Goal: Task Accomplishment & Management: Use online tool/utility

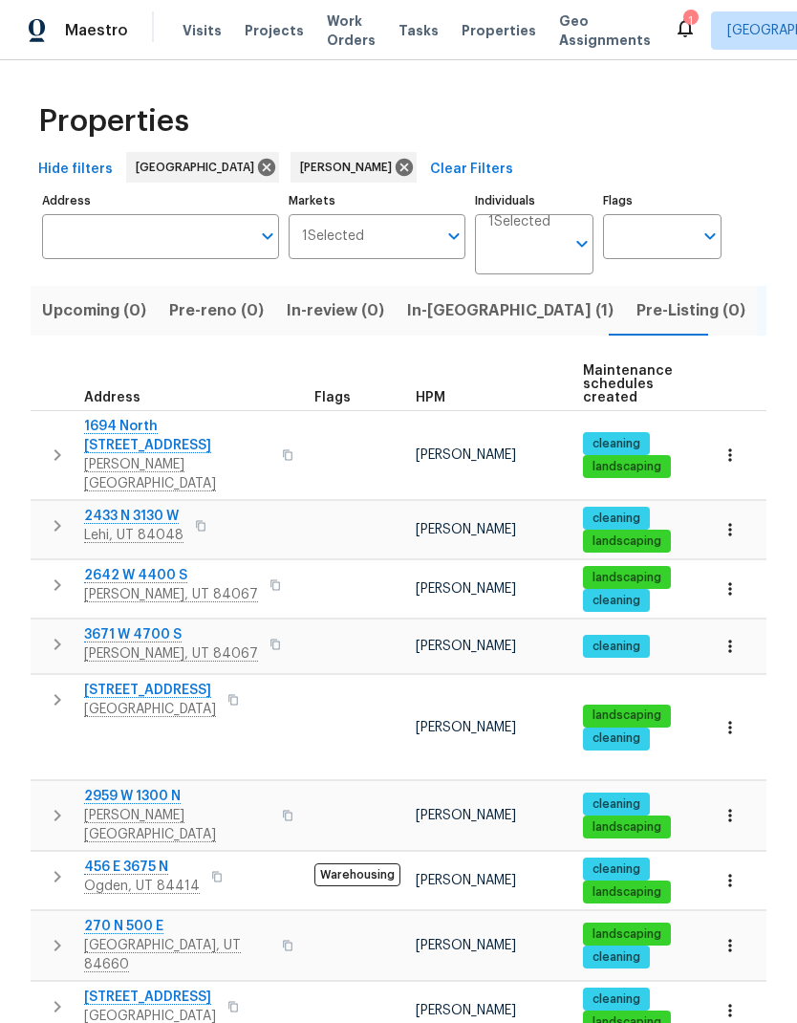
scroll to position [15, 0]
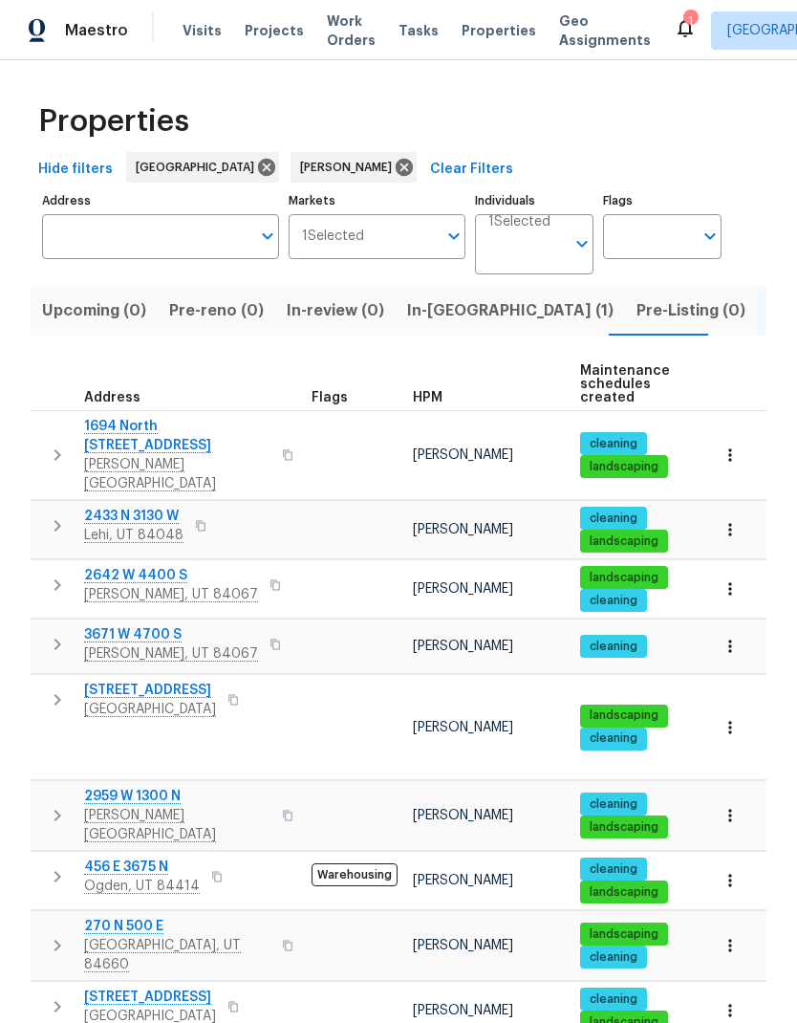
scroll to position [15, 3]
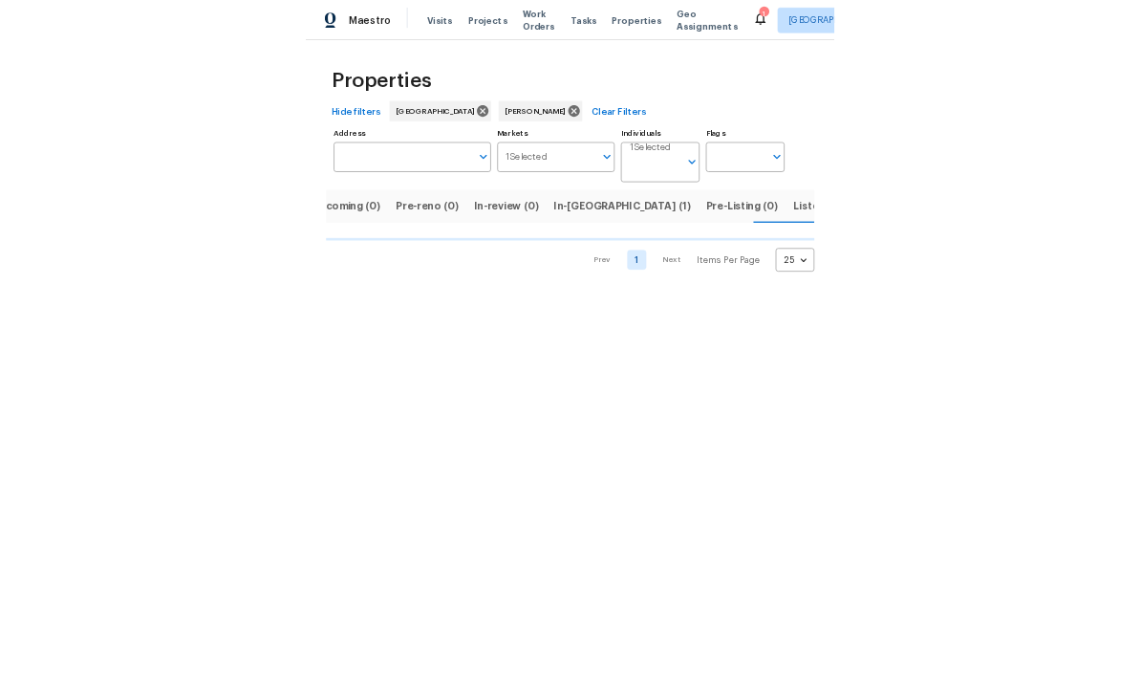
scroll to position [0, 35]
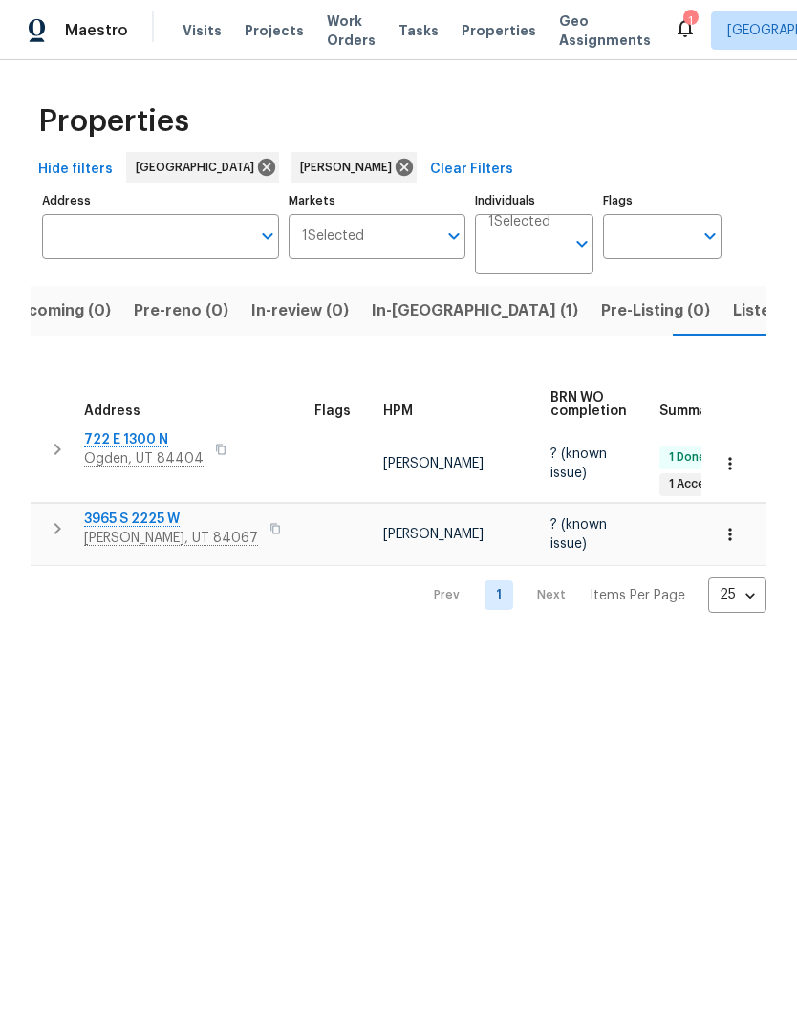
click at [733, 311] on span "Listed (10)" at bounding box center [773, 310] width 80 height 27
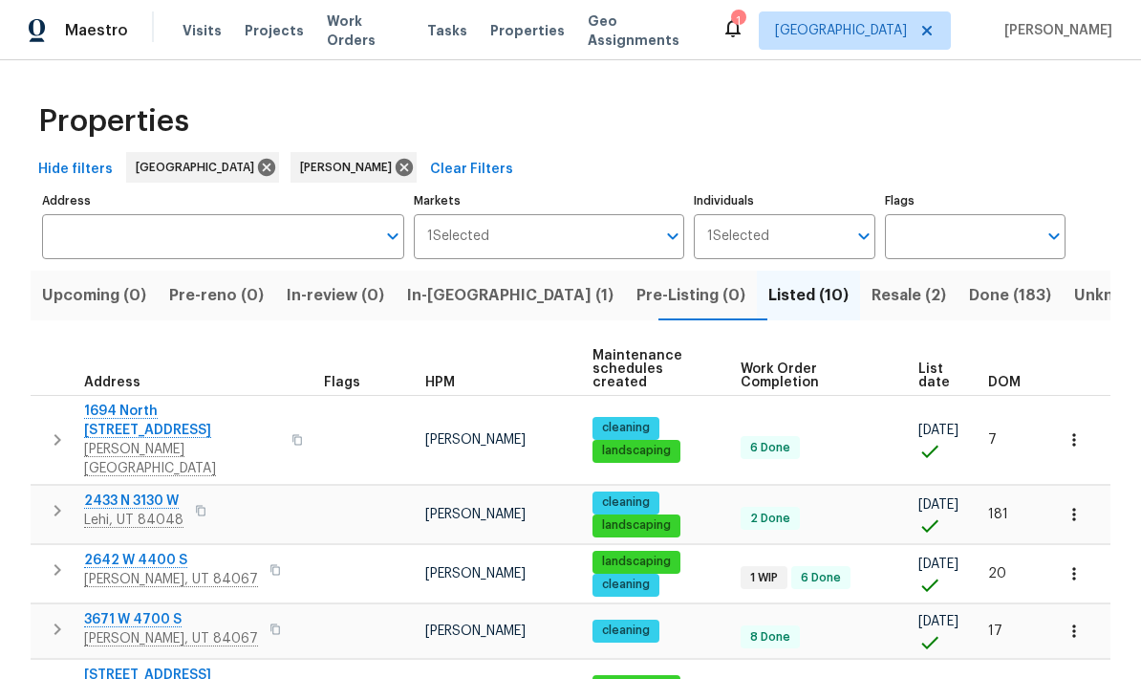
click at [112, 551] on span "2642 W 4400 S" at bounding box center [171, 560] width 174 height 19
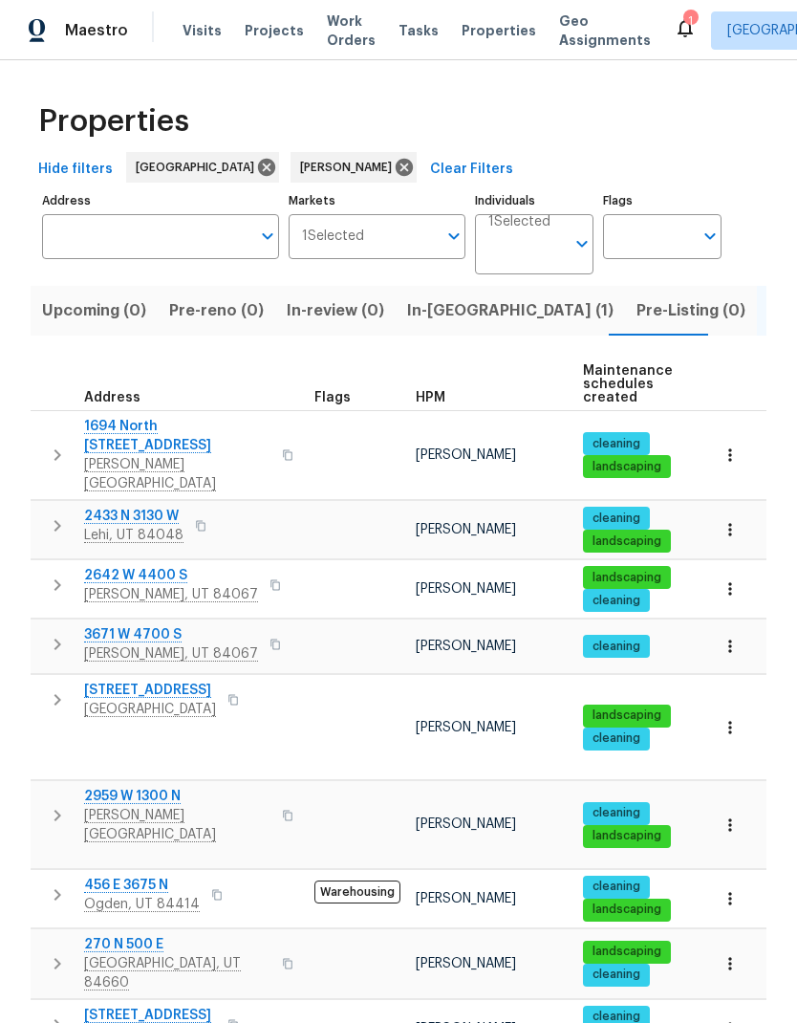
click at [159, 787] on span "2959 W 1300 N" at bounding box center [177, 796] width 186 height 19
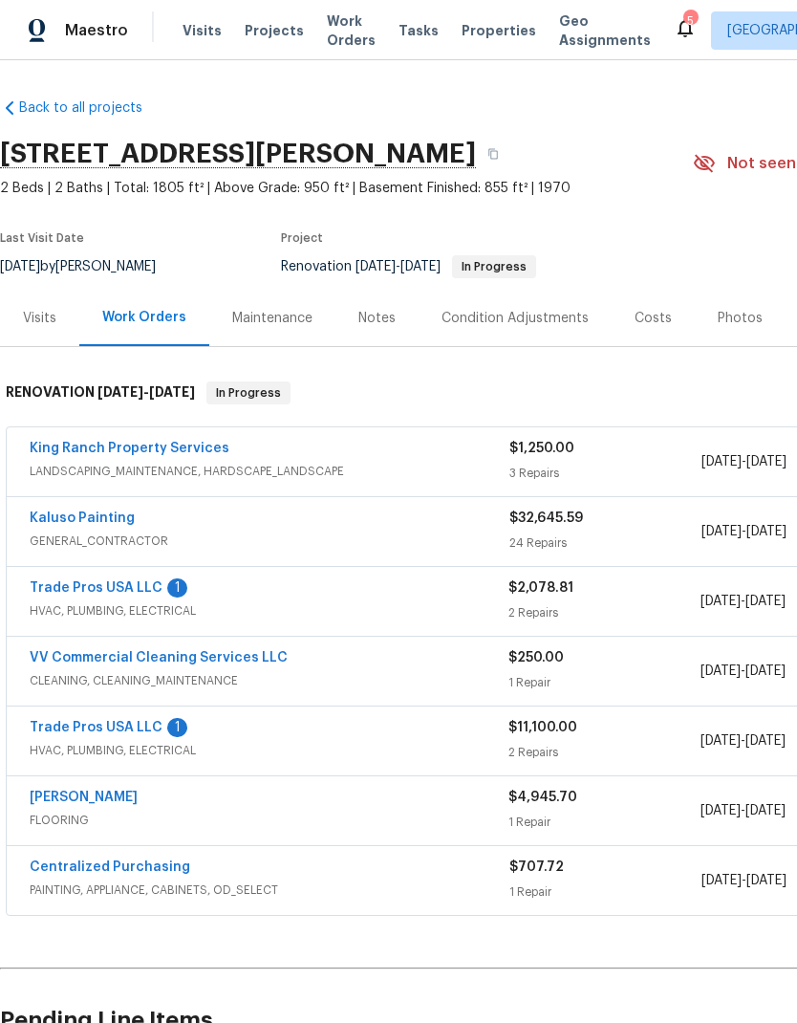
click at [119, 588] on link "Trade Pros USA LLC" at bounding box center [96, 587] width 133 height 13
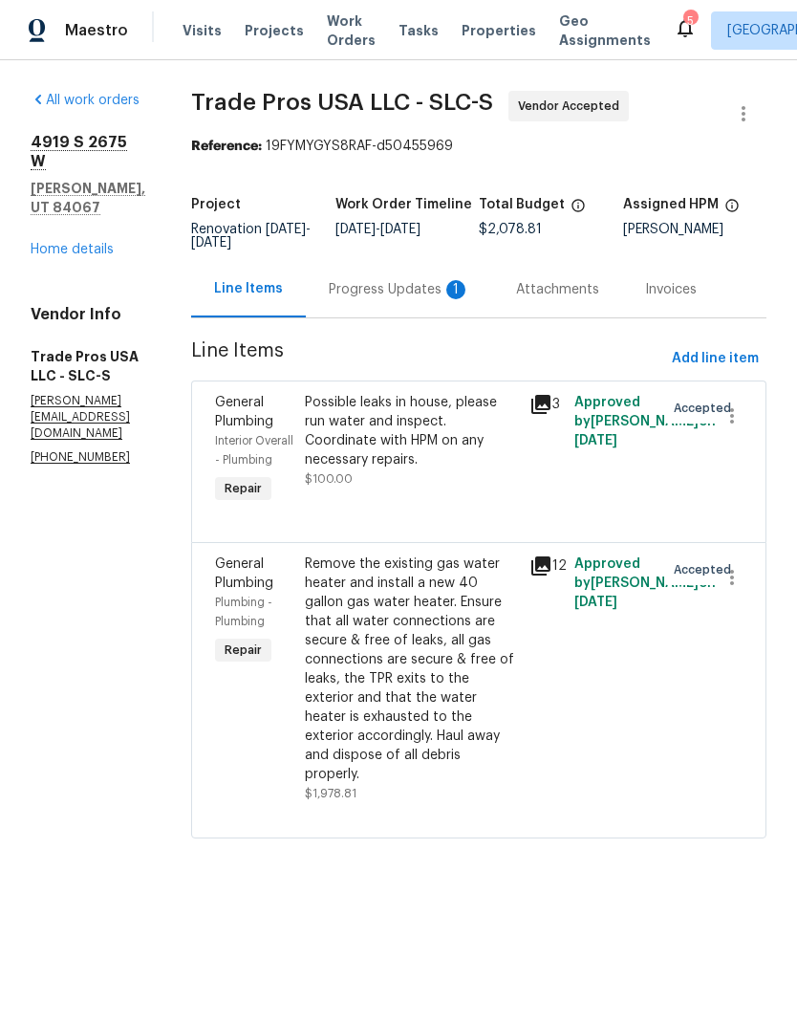
click at [417, 299] on div "Progress Updates 1" at bounding box center [399, 289] width 141 height 19
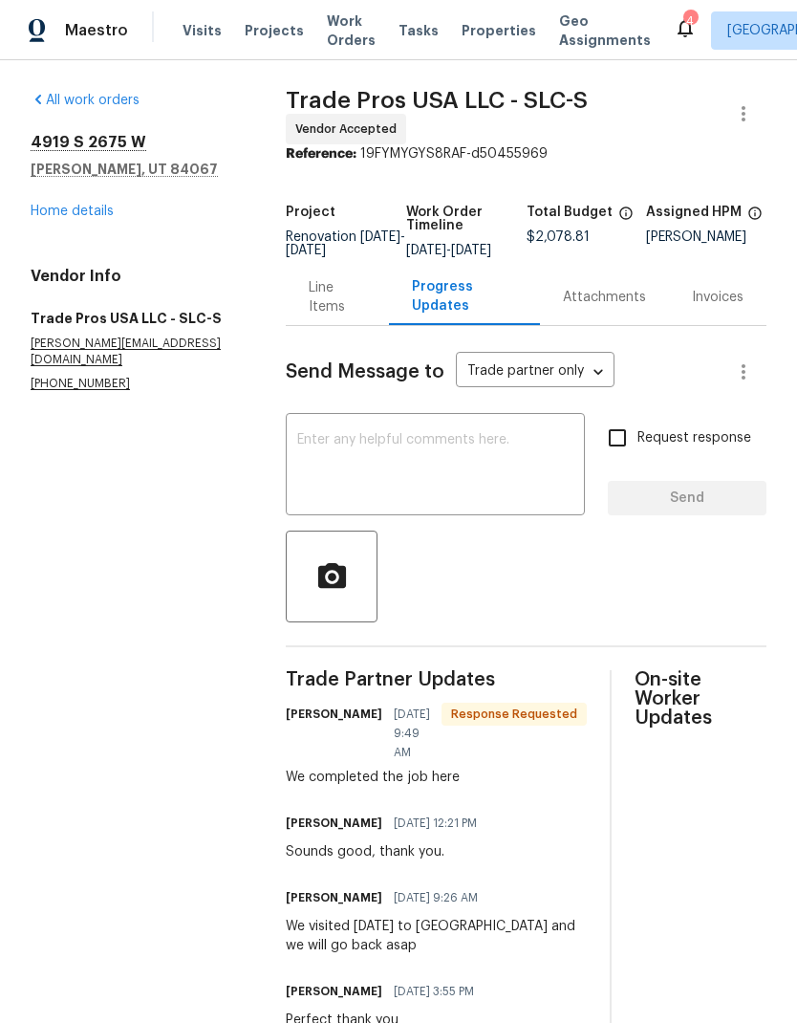
click at [91, 217] on link "Home details" at bounding box center [72, 211] width 83 height 13
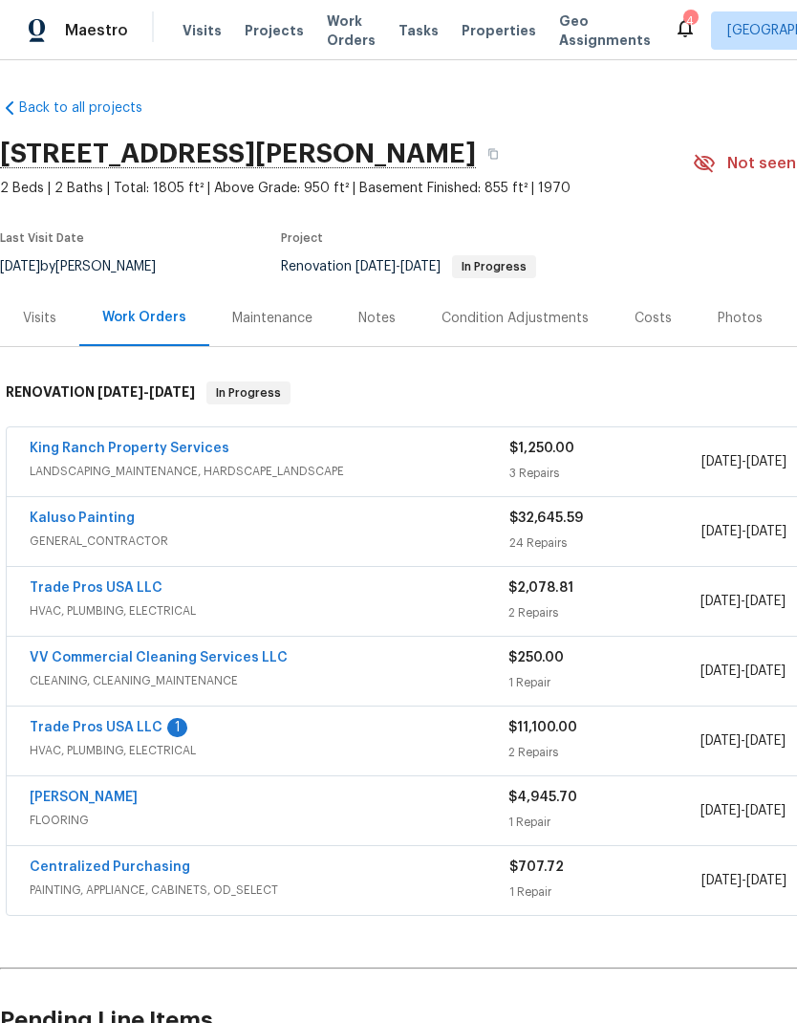
click at [141, 582] on link "Trade Pros USA LLC" at bounding box center [96, 587] width 133 height 13
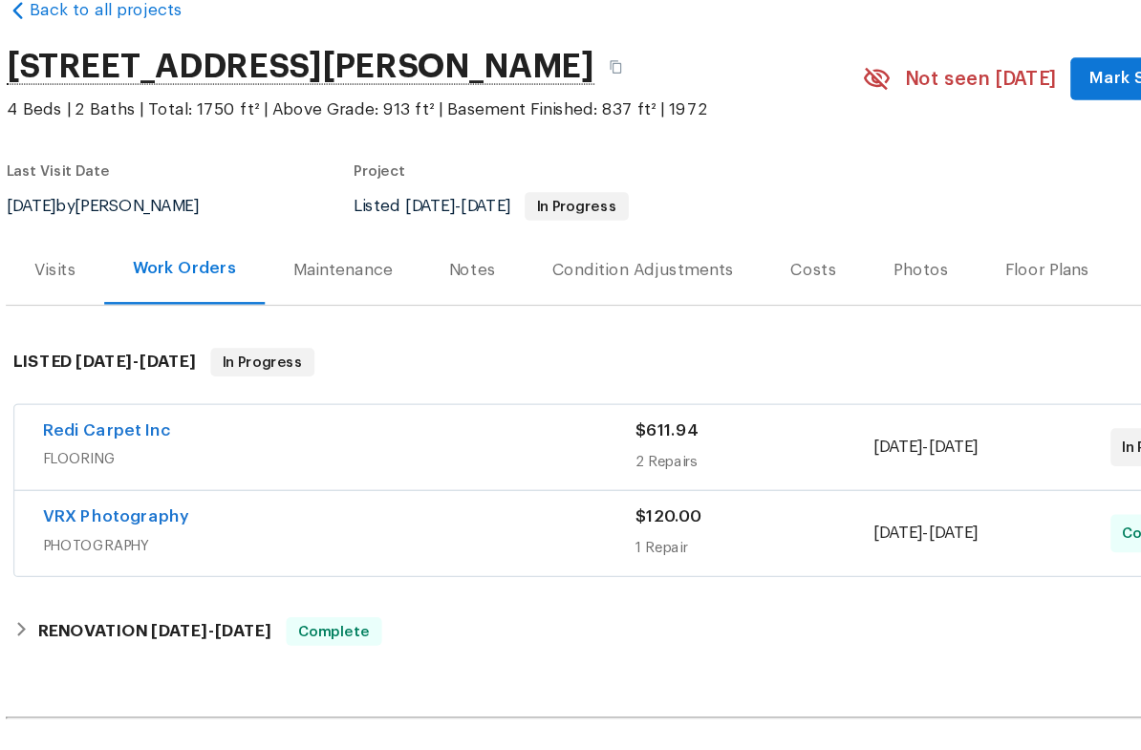
click at [119, 462] on span "FLOORING" at bounding box center [300, 471] width 480 height 19
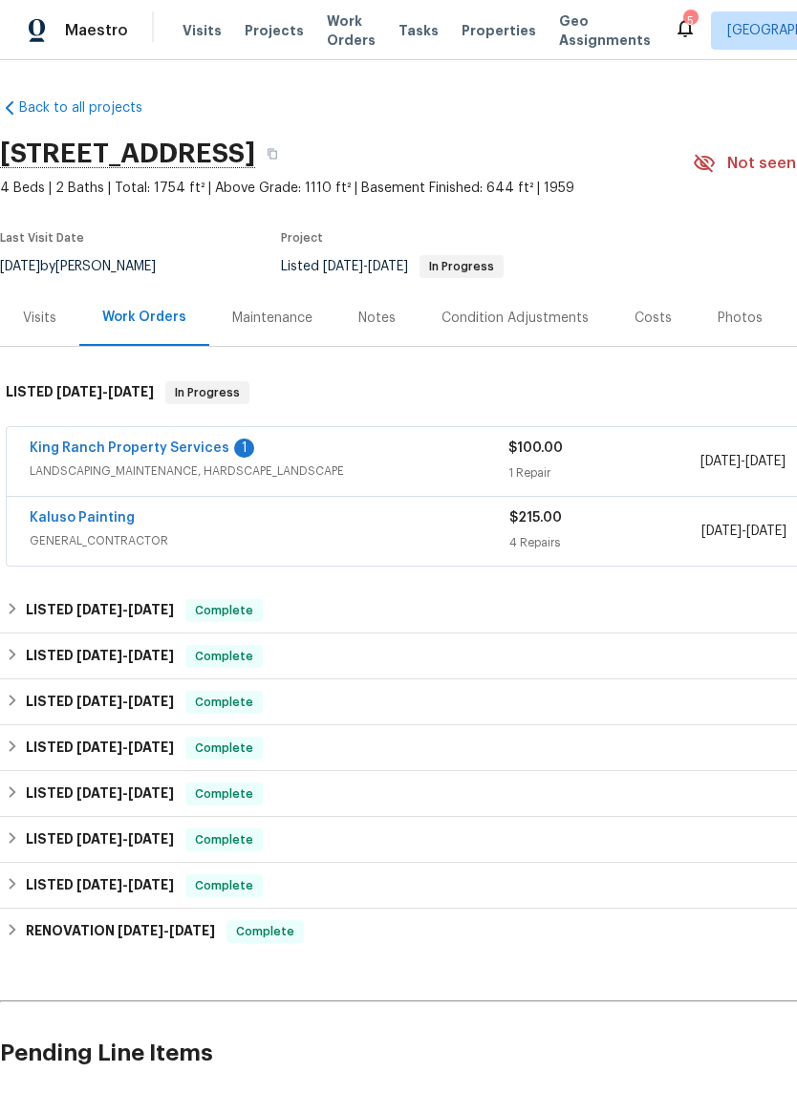
click at [139, 448] on link "King Ranch Property Services" at bounding box center [130, 448] width 200 height 13
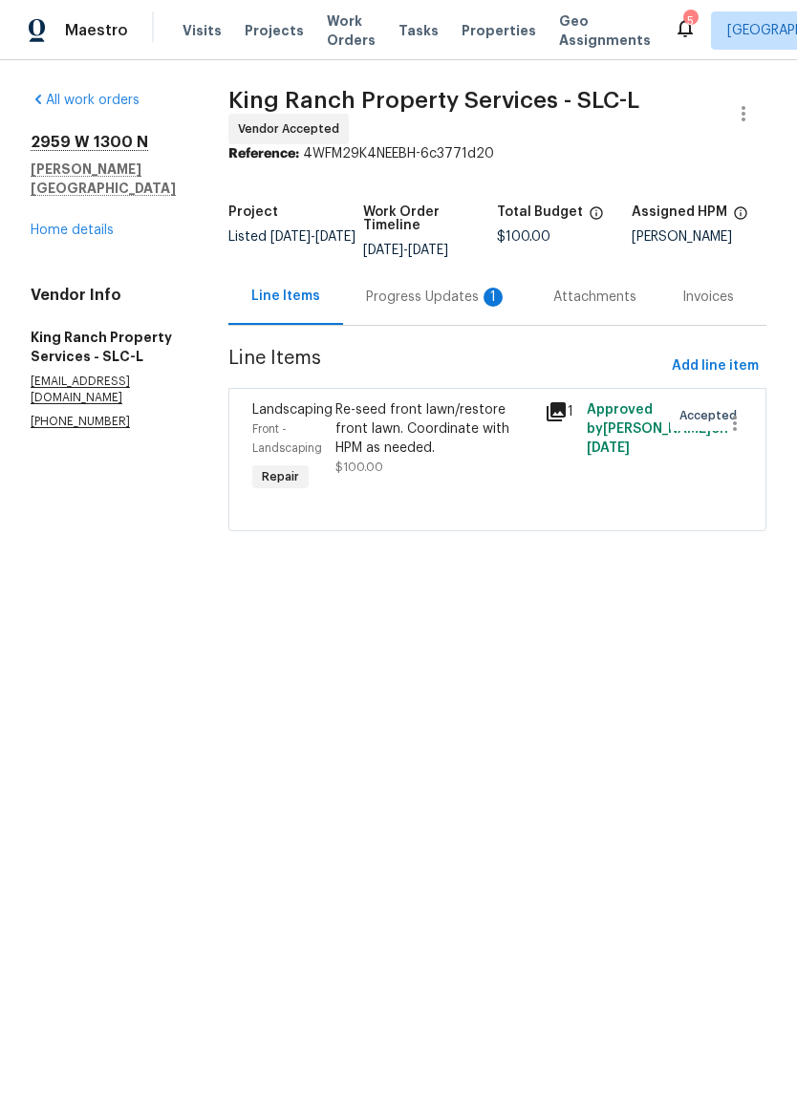
click at [449, 298] on div "Progress Updates 1" at bounding box center [436, 297] width 141 height 19
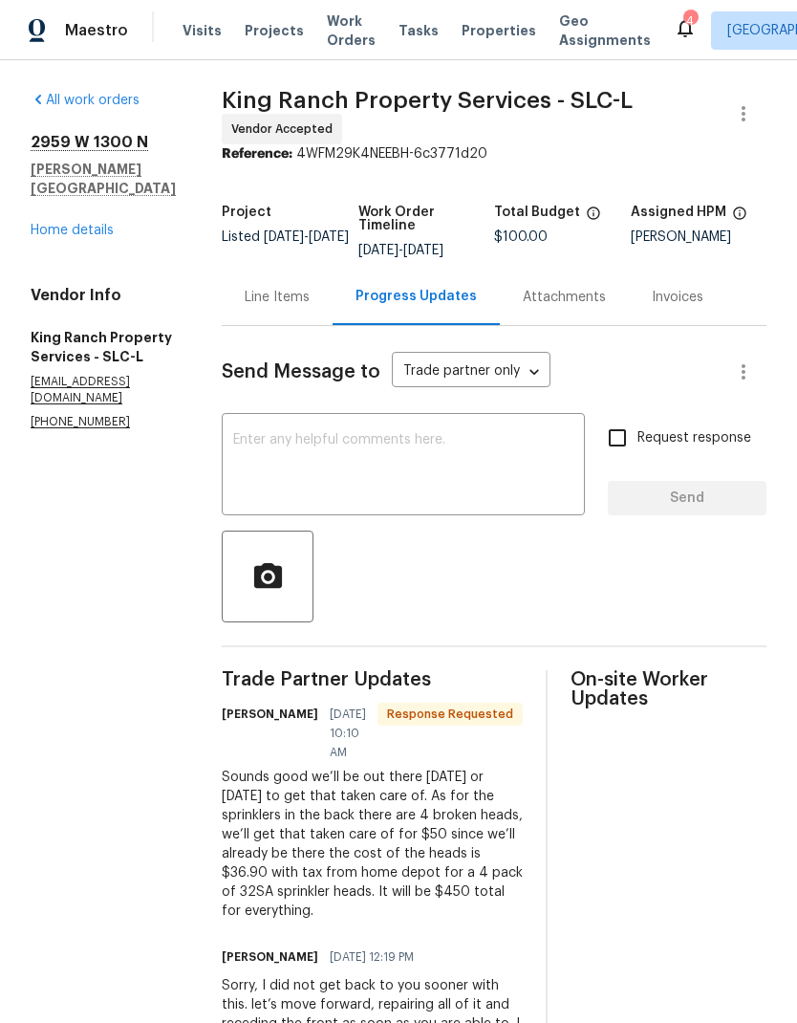
click at [71, 224] on link "Home details" at bounding box center [72, 230] width 83 height 13
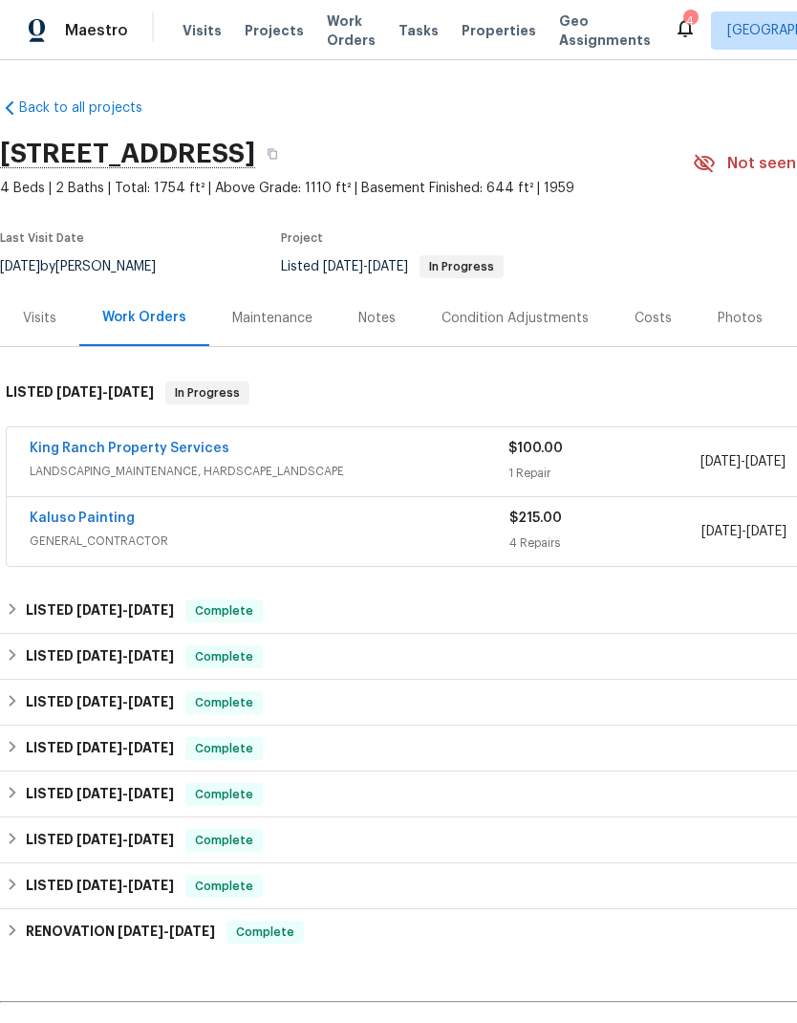
click at [186, 442] on link "King Ranch Property Services" at bounding box center [130, 448] width 200 height 13
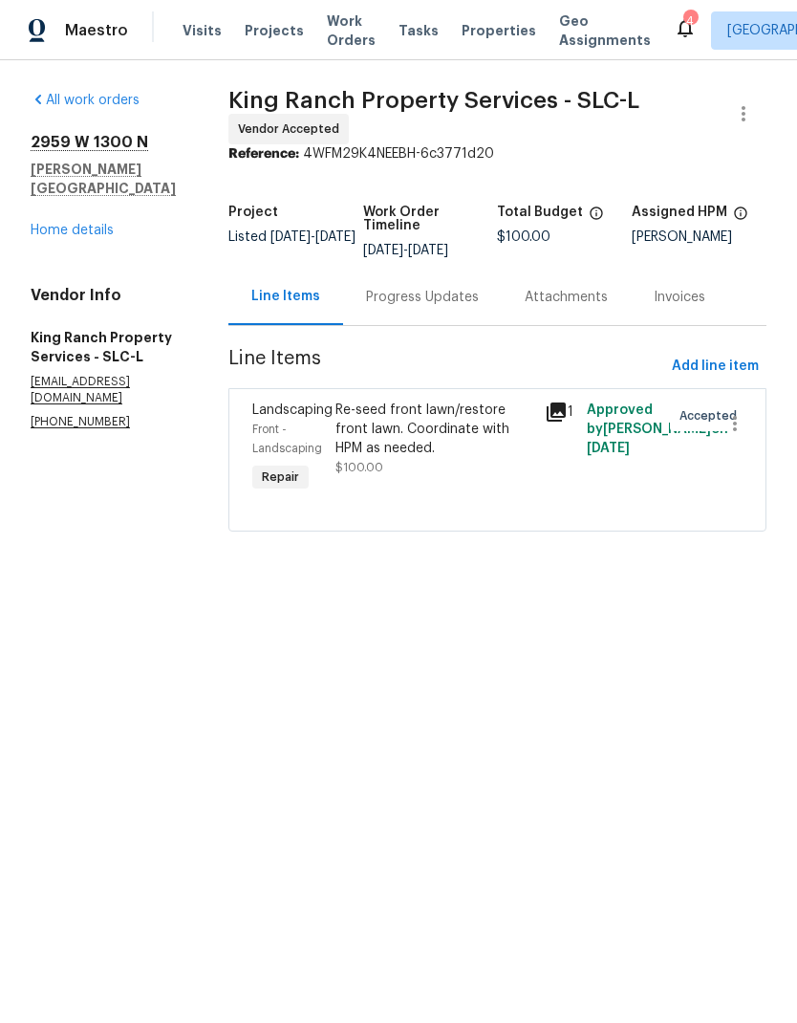
click at [412, 434] on div "Re-seed front lawn/restore front lawn. Coordinate with HPM as needed." at bounding box center [434, 428] width 198 height 57
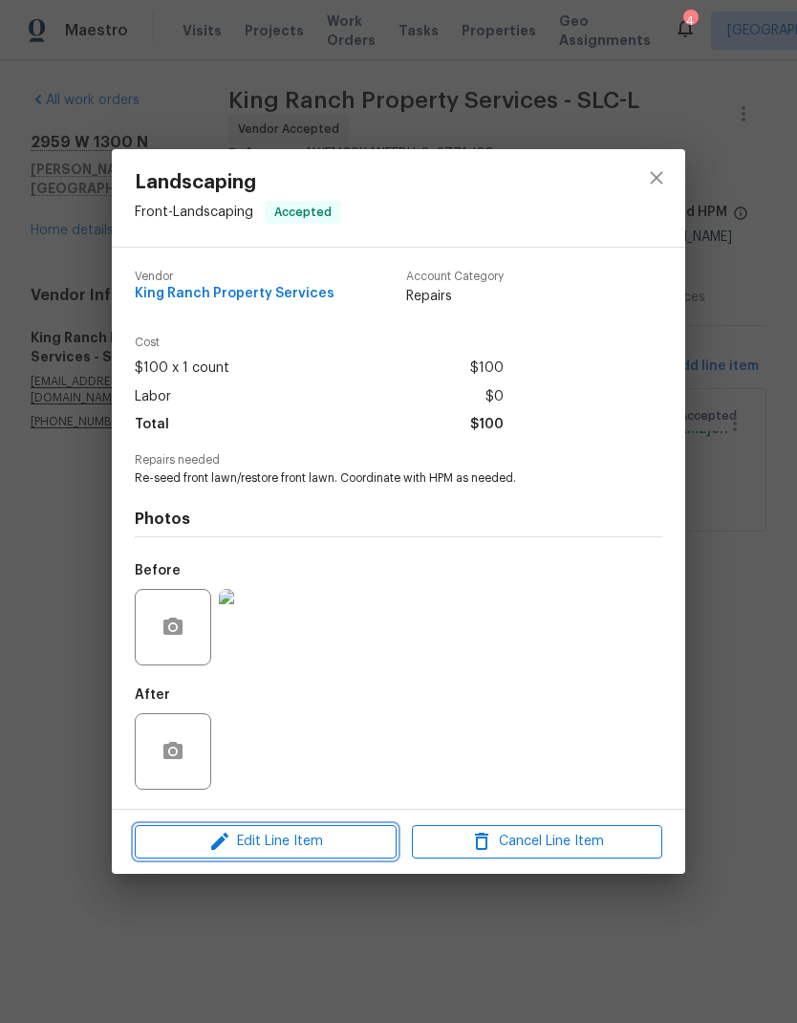
click at [326, 848] on span "Edit Line Item" at bounding box center [265, 842] width 250 height 24
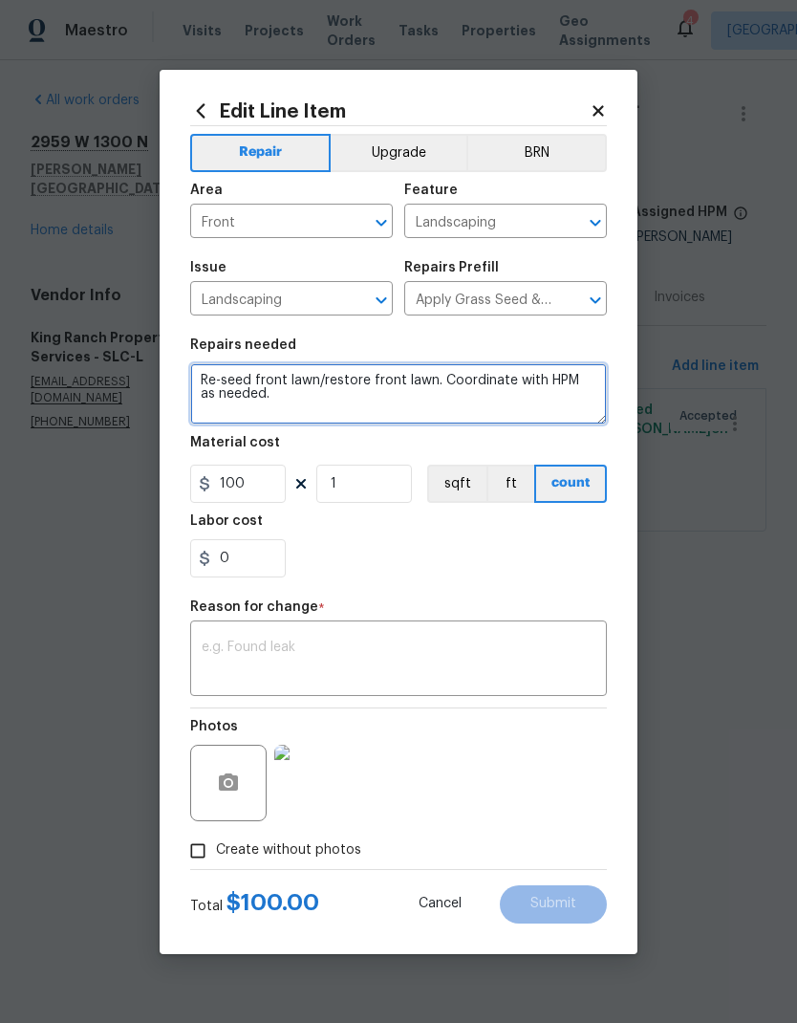
click at [424, 383] on textarea "Re-seed front lawn/restore front lawn. Coordinate with HPM as needed." at bounding box center [398, 393] width 417 height 61
click at [439, 384] on textarea "Re-seed front lawn/restore front lawn. Coordinate with HPM as needed." at bounding box center [398, 393] width 417 height 61
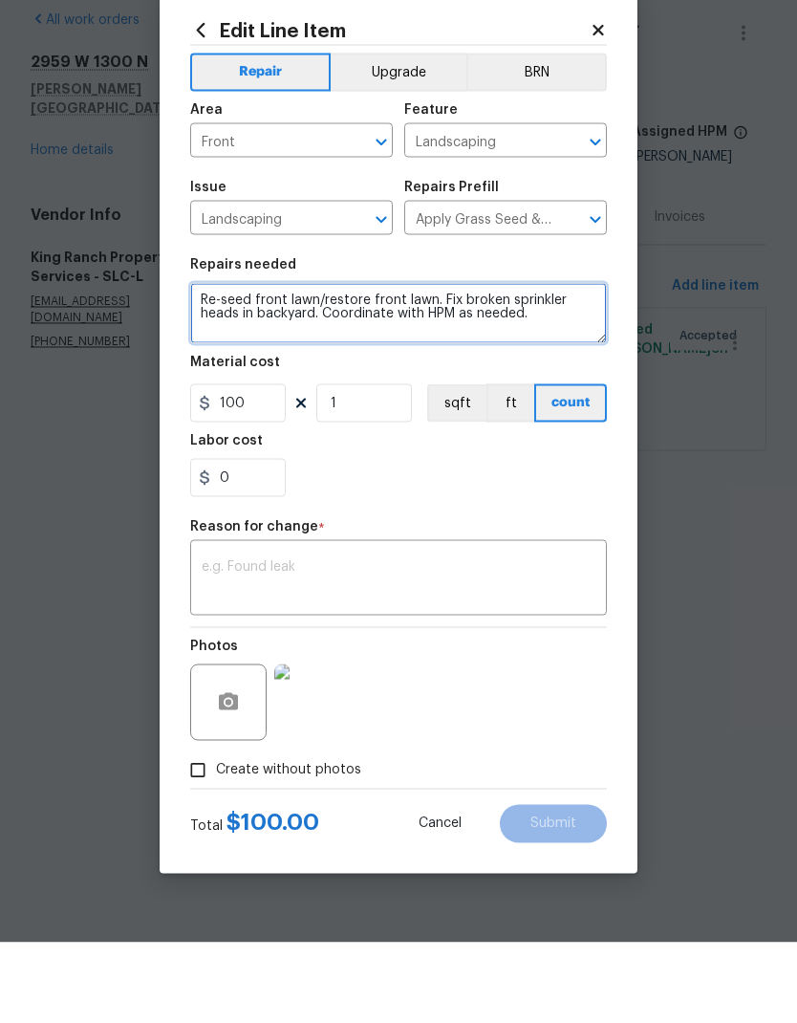
type textarea "Re-seed front lawn/restore front lawn. Fix broken sprinkler heads in backyard. …"
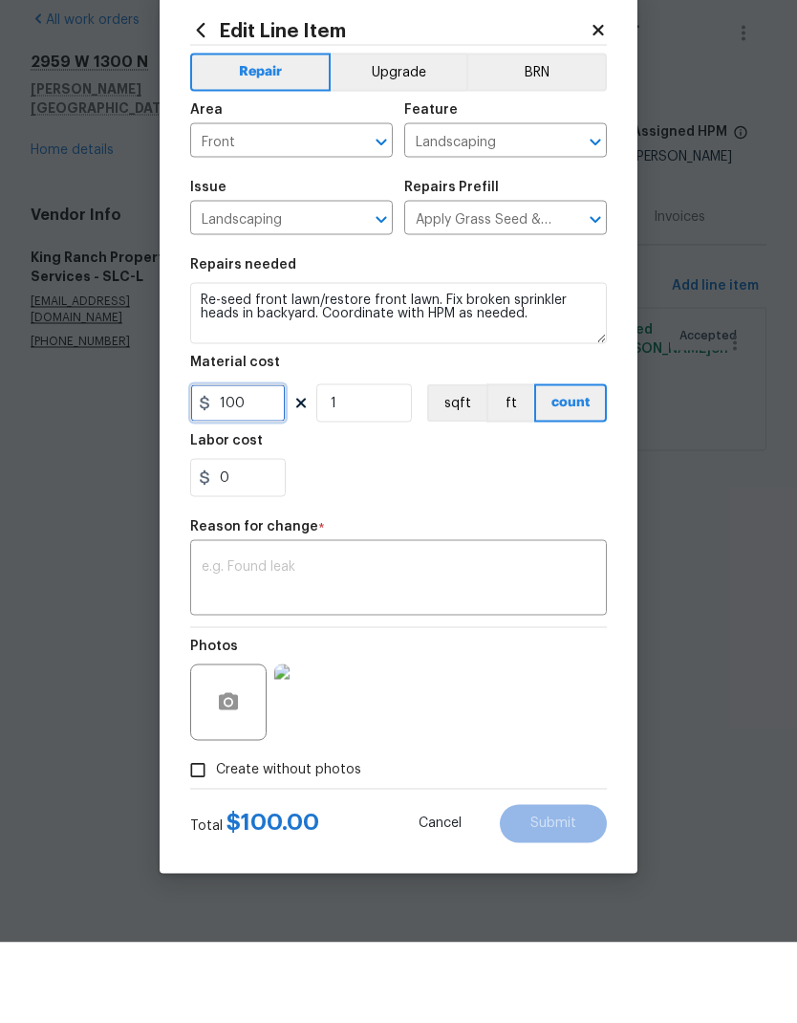
click at [268, 464] on input "100" at bounding box center [238, 483] width 96 height 38
type input "450"
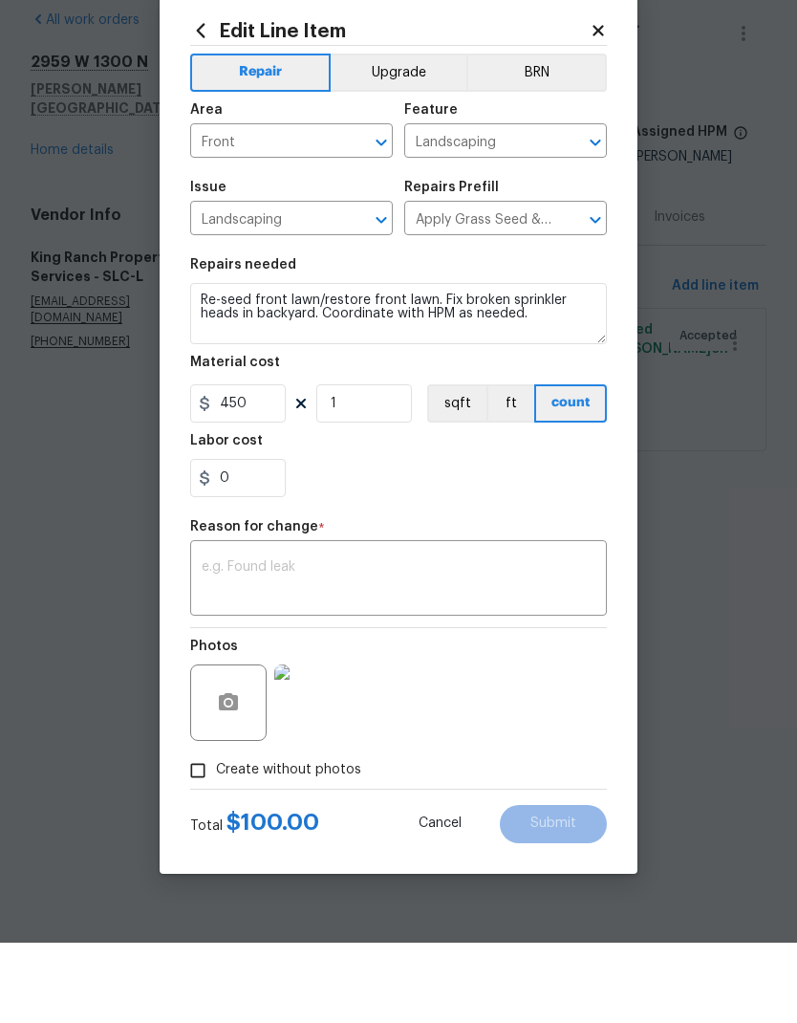
click at [492, 539] on div "0" at bounding box center [398, 558] width 417 height 38
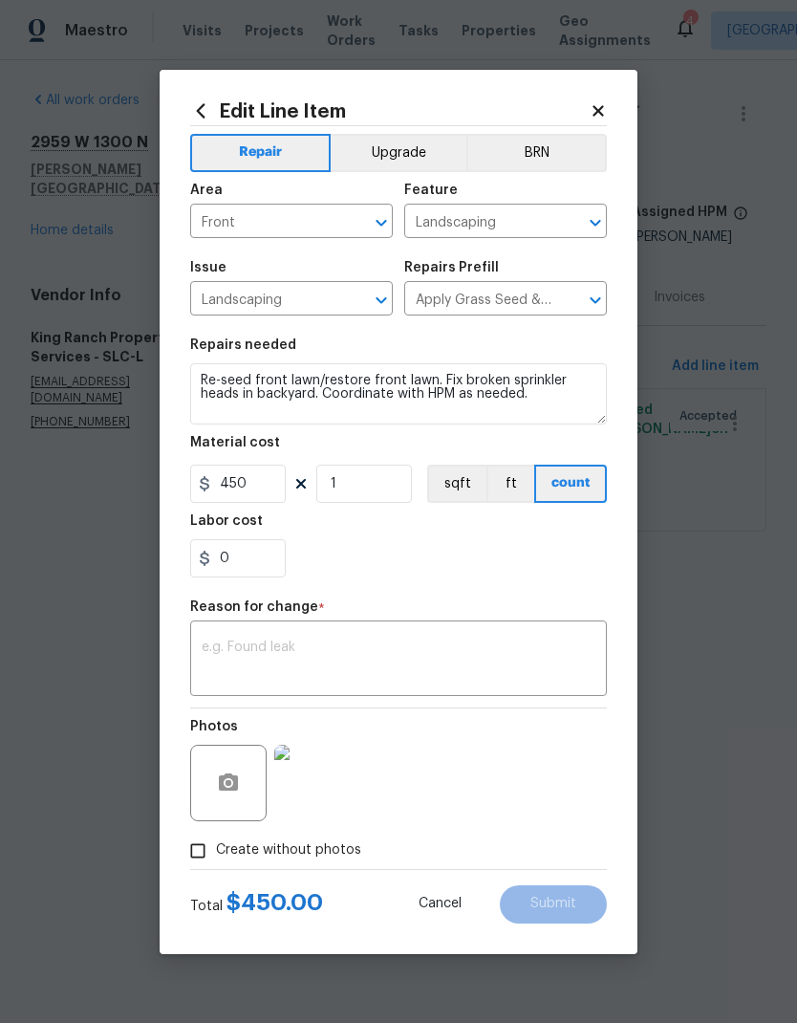
click at [394, 656] on textarea at bounding box center [399, 660] width 394 height 40
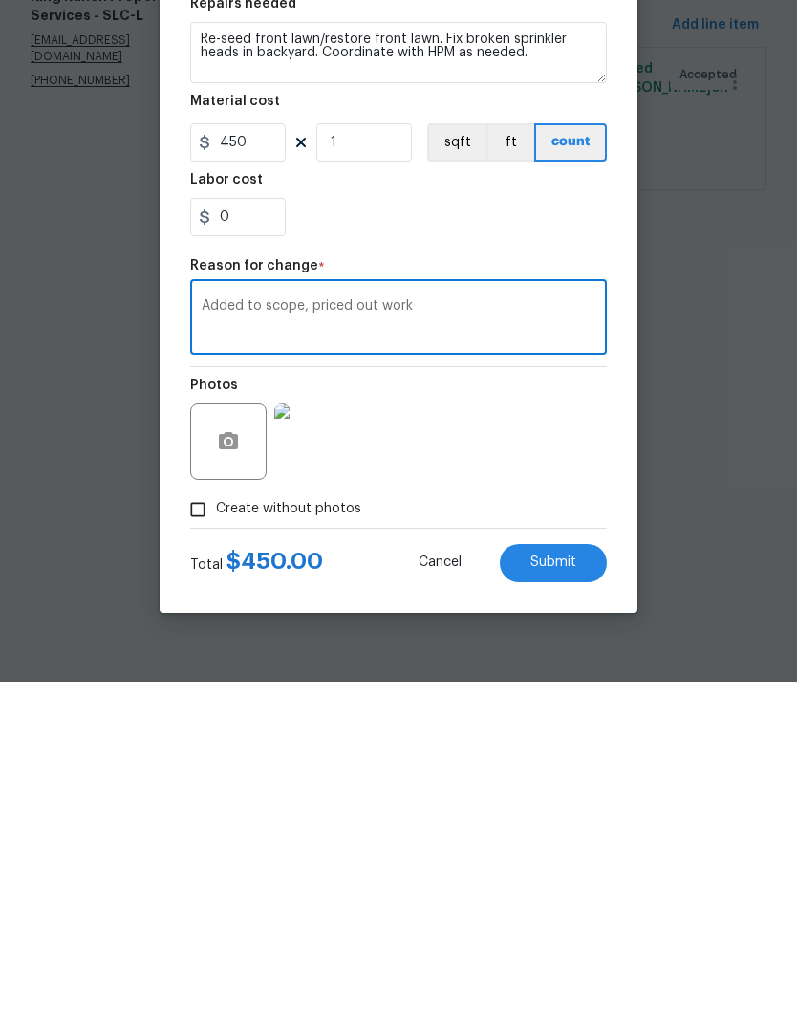
type textarea "Added to scope, priced out work"
click at [563, 708] on div "Photos" at bounding box center [398, 770] width 417 height 124
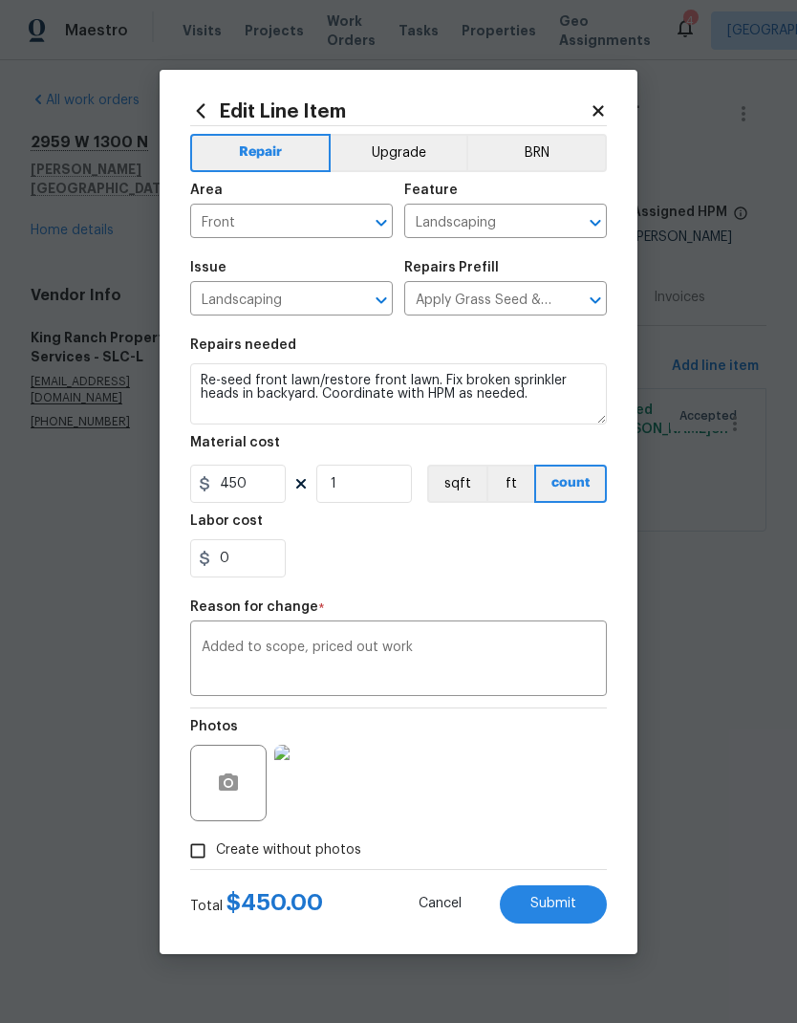
click at [573, 920] on button "Submit" at bounding box center [553, 904] width 107 height 38
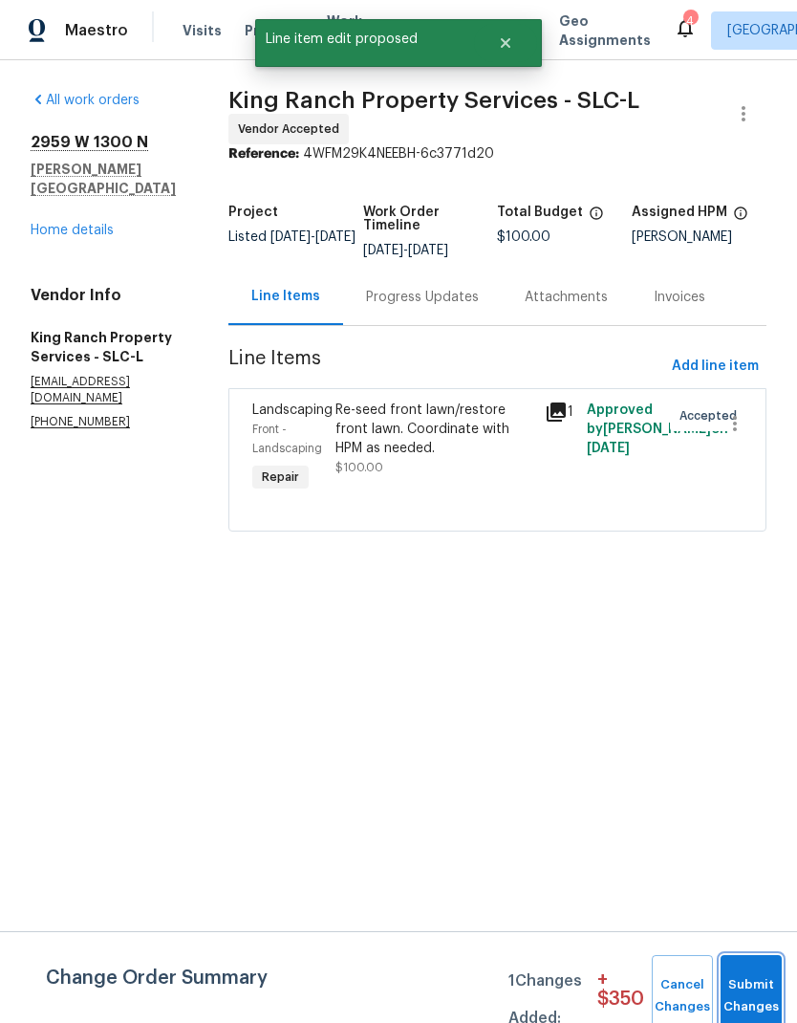
click at [744, 1003] on span "Submit Changes" at bounding box center [751, 996] width 42 height 44
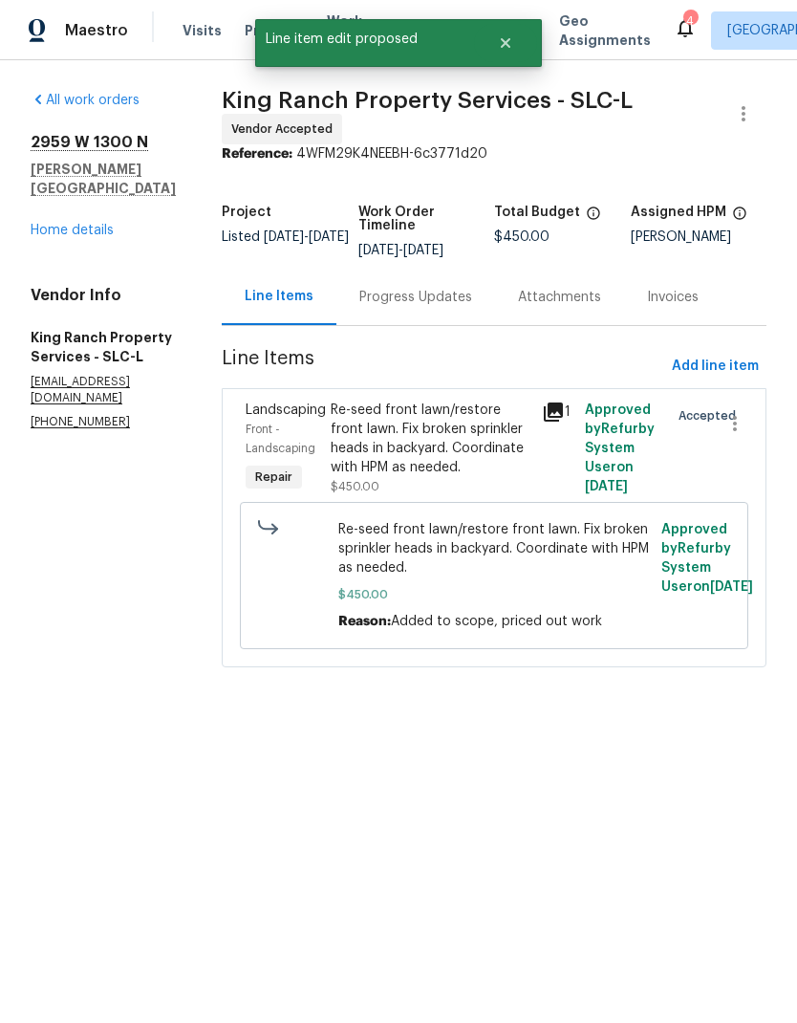
click at [434, 309] on div "Progress Updates" at bounding box center [415, 297] width 159 height 56
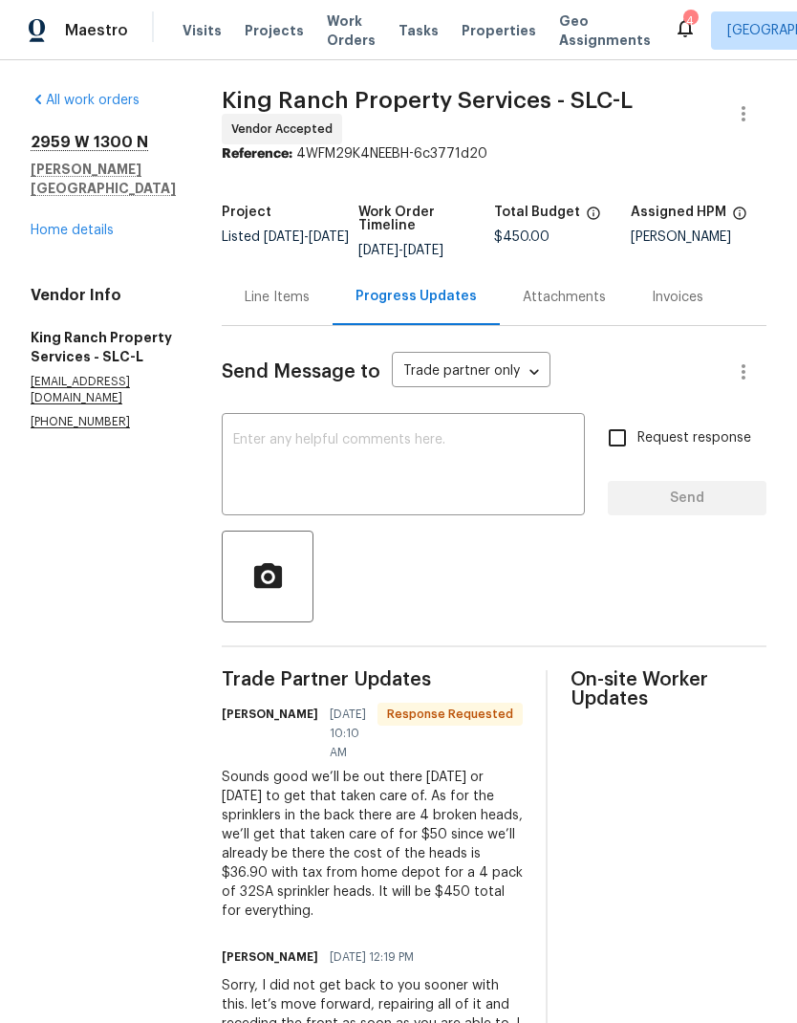
click at [451, 456] on textarea at bounding box center [403, 466] width 340 height 67
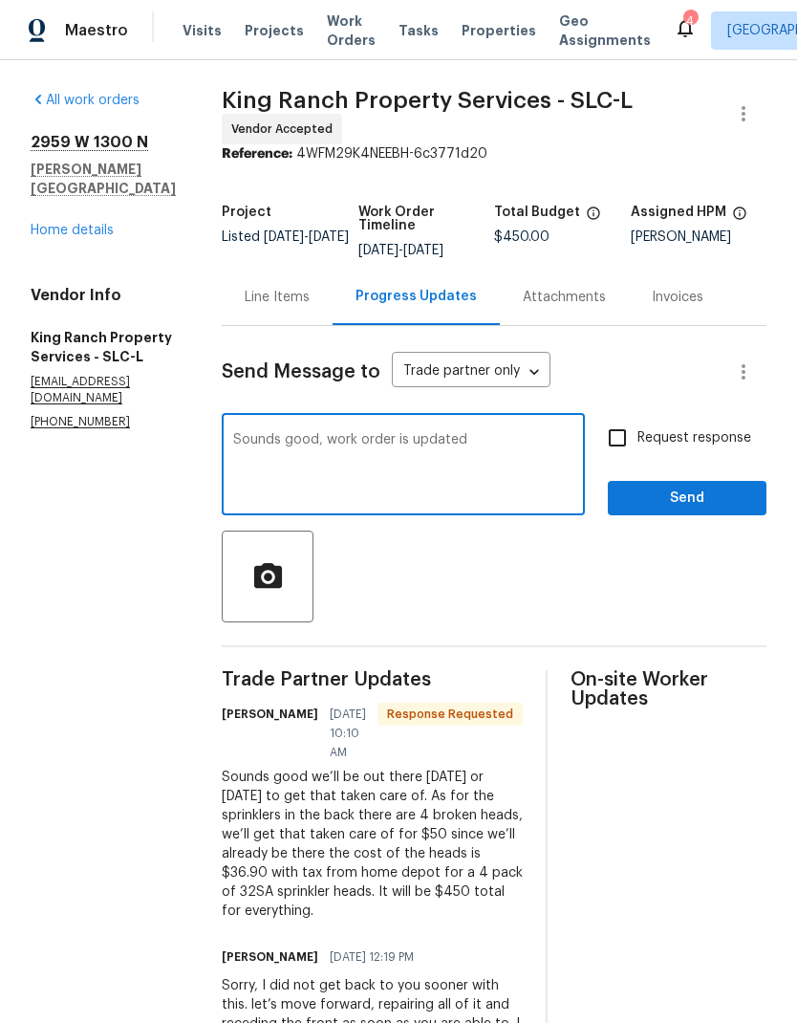
type textarea "Sounds good, work order is updated"
click at [699, 494] on span "Send" at bounding box center [687, 498] width 128 height 24
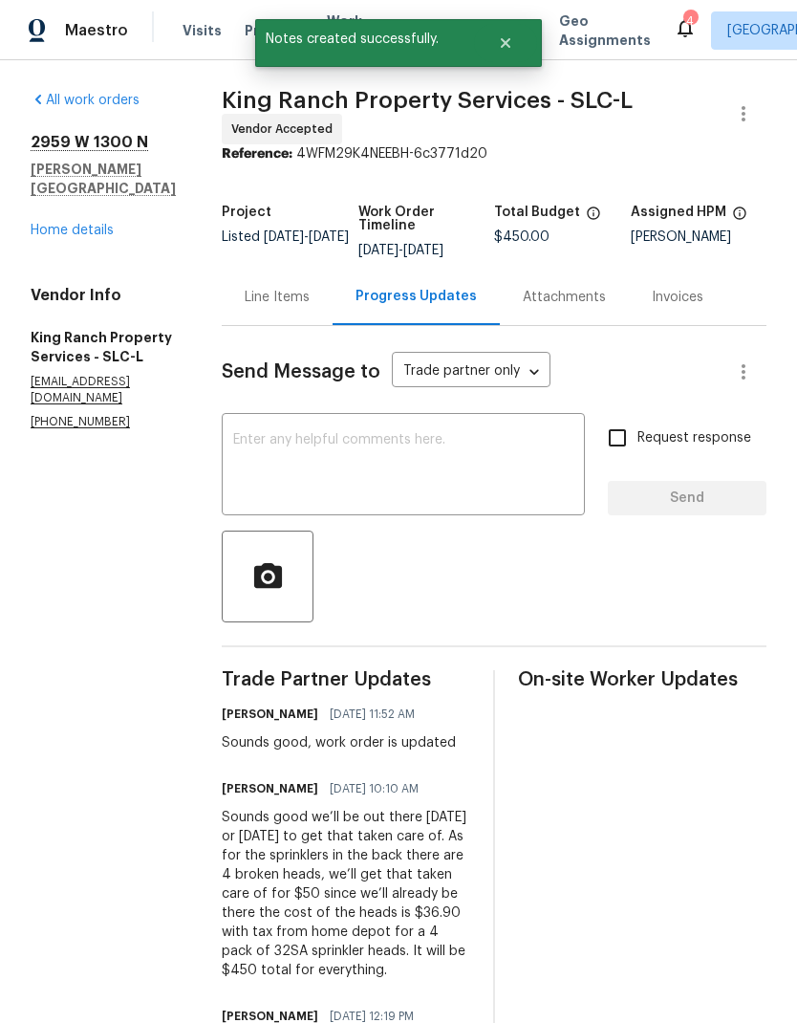
click at [66, 224] on link "Home details" at bounding box center [72, 230] width 83 height 13
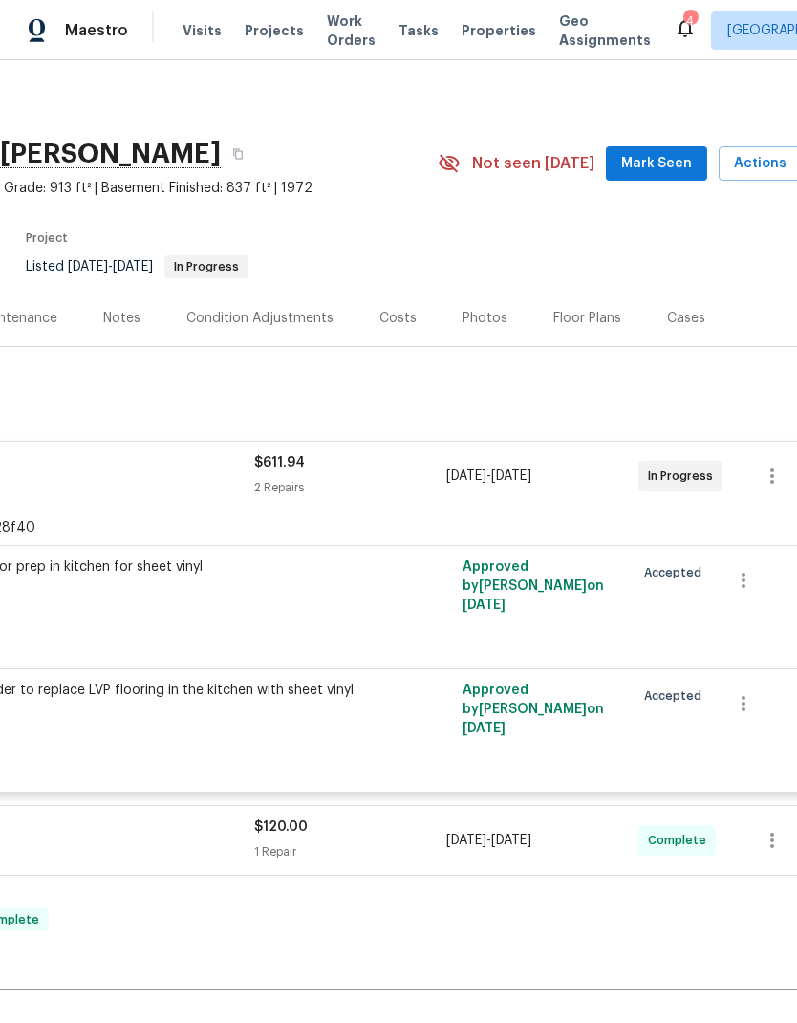
scroll to position [0, 258]
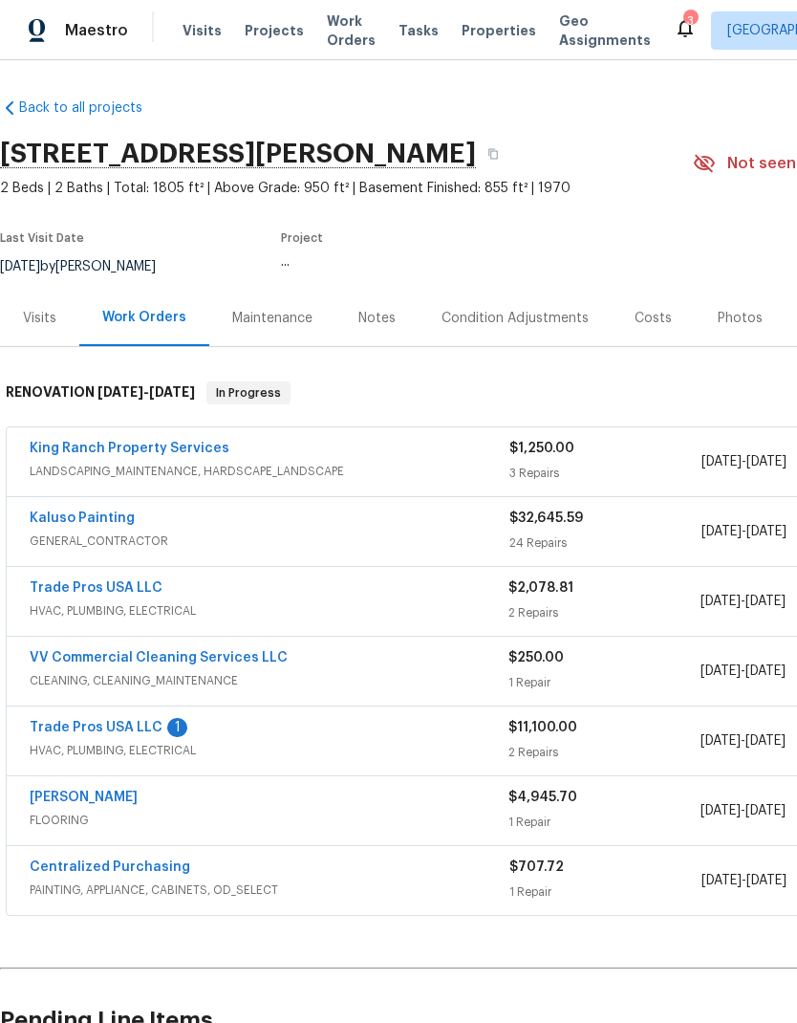
scroll to position [114, 0]
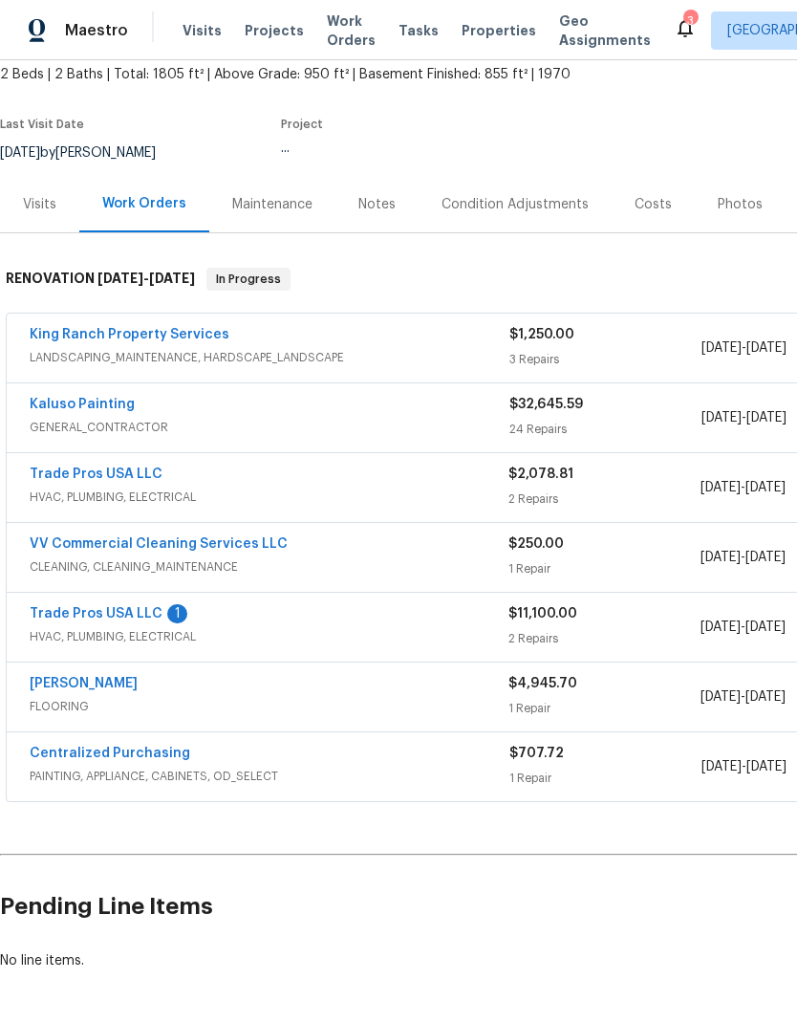
click at [127, 616] on link "Trade Pros USA LLC" at bounding box center [96, 613] width 133 height 13
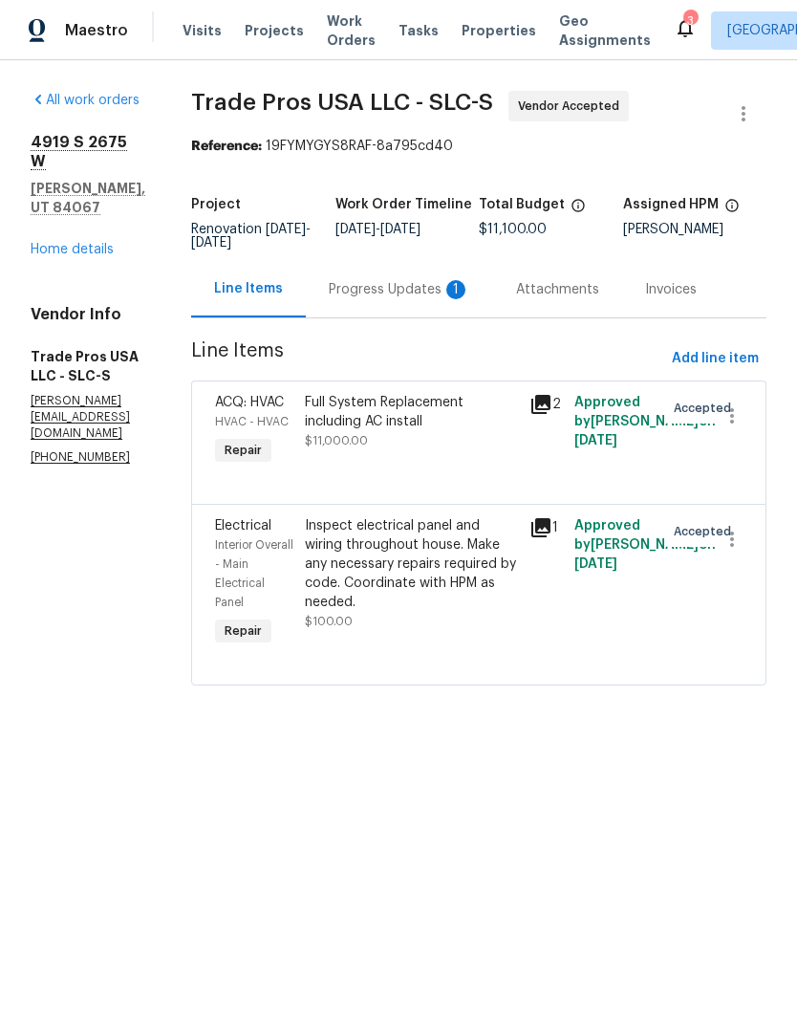
click at [429, 292] on div "Progress Updates 1" at bounding box center [399, 289] width 141 height 19
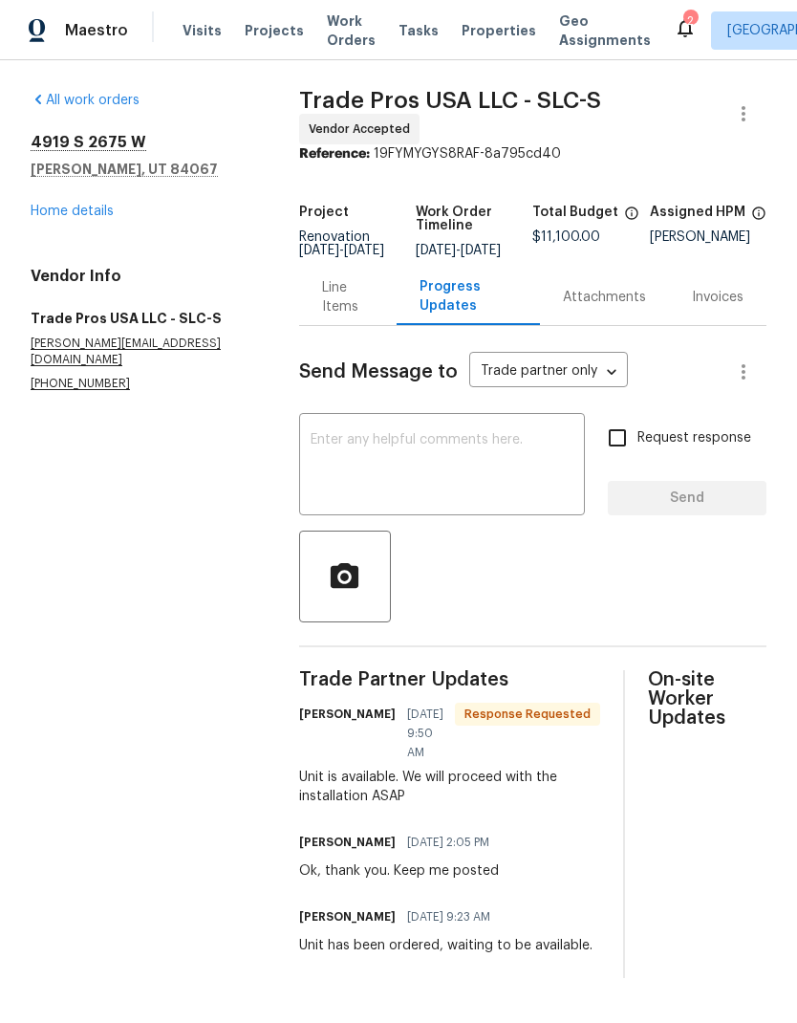
click at [468, 486] on textarea at bounding box center [442, 466] width 263 height 67
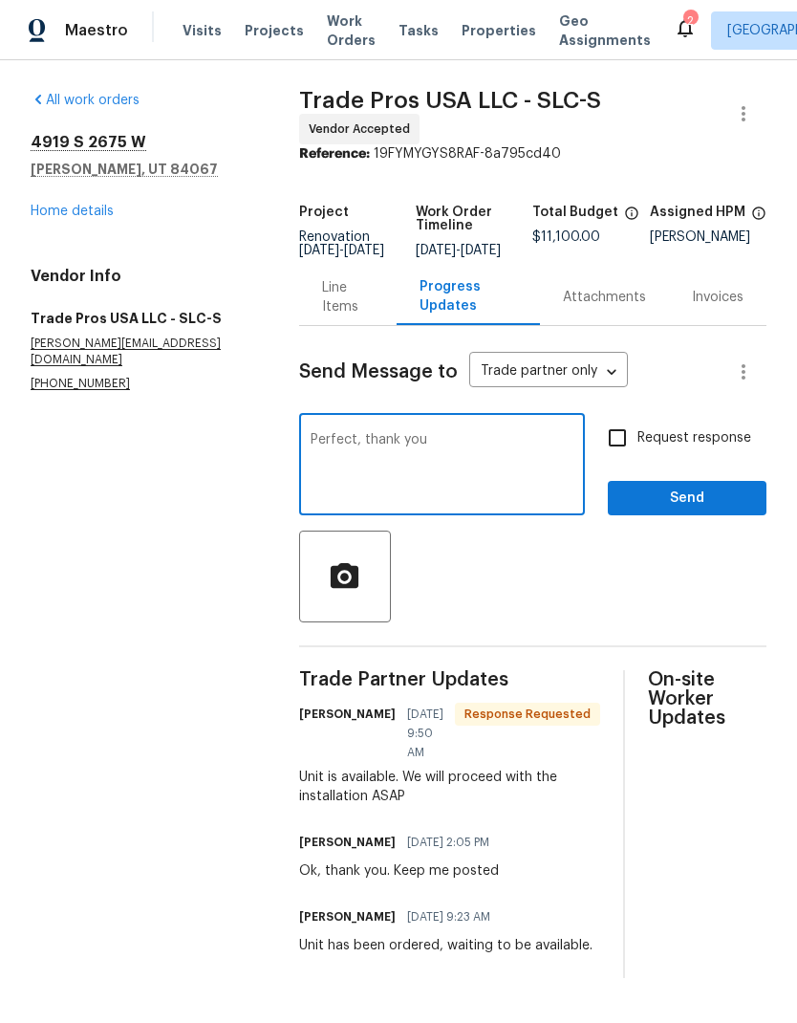
type textarea "Perfect, thank you"
click at [716, 510] on span "Send" at bounding box center [687, 498] width 128 height 24
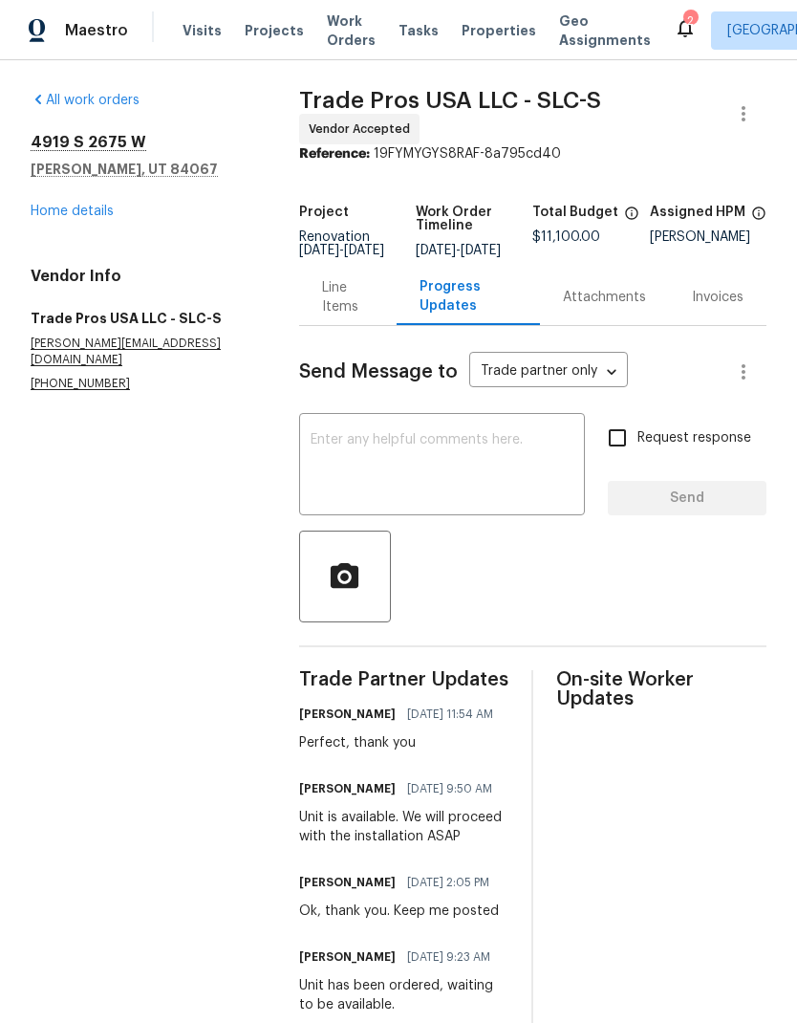
click at [109, 211] on link "Home details" at bounding box center [72, 211] width 83 height 13
